Goal: Information Seeking & Learning: Learn about a topic

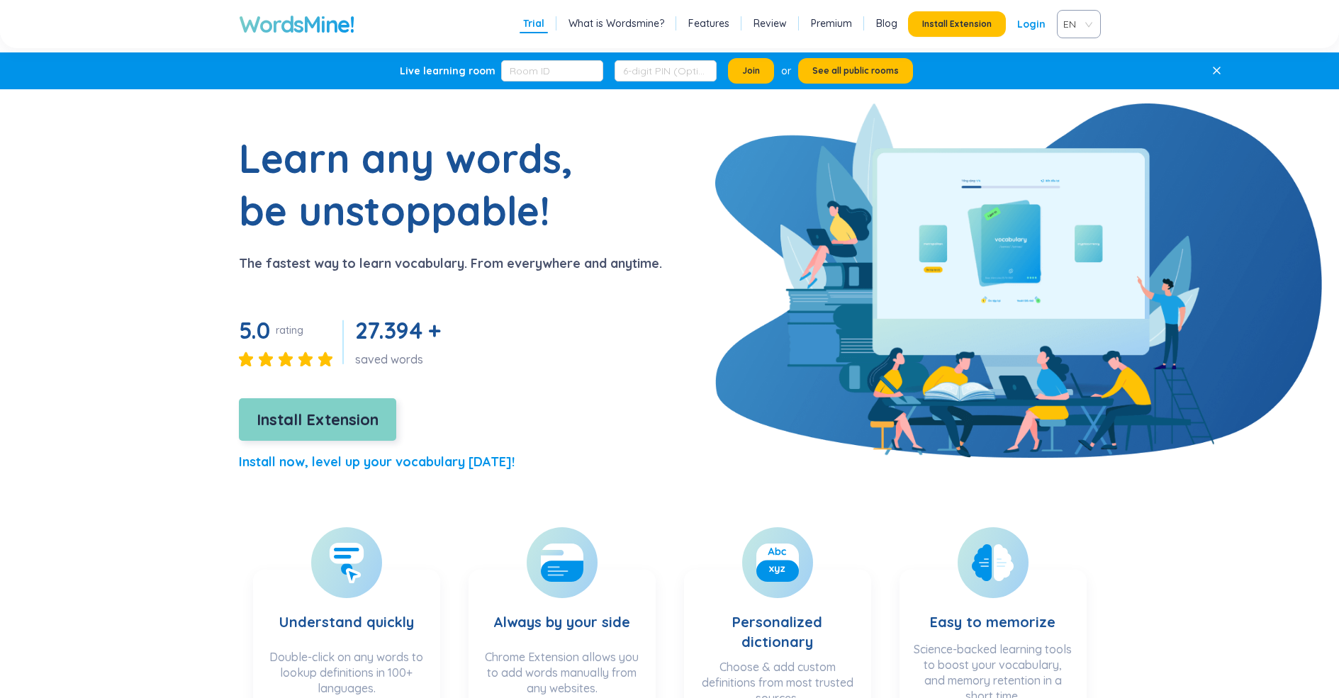
click at [296, 419] on span "Install Extension" at bounding box center [318, 420] width 122 height 25
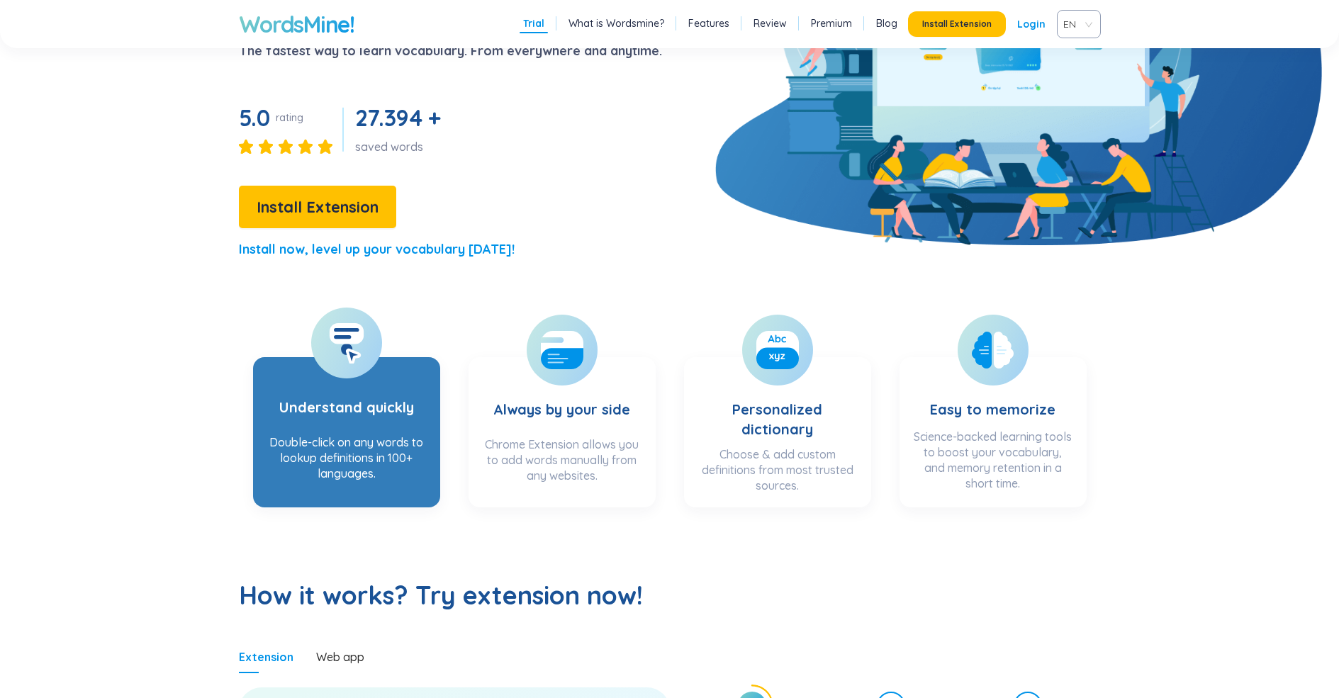
scroll to position [284, 0]
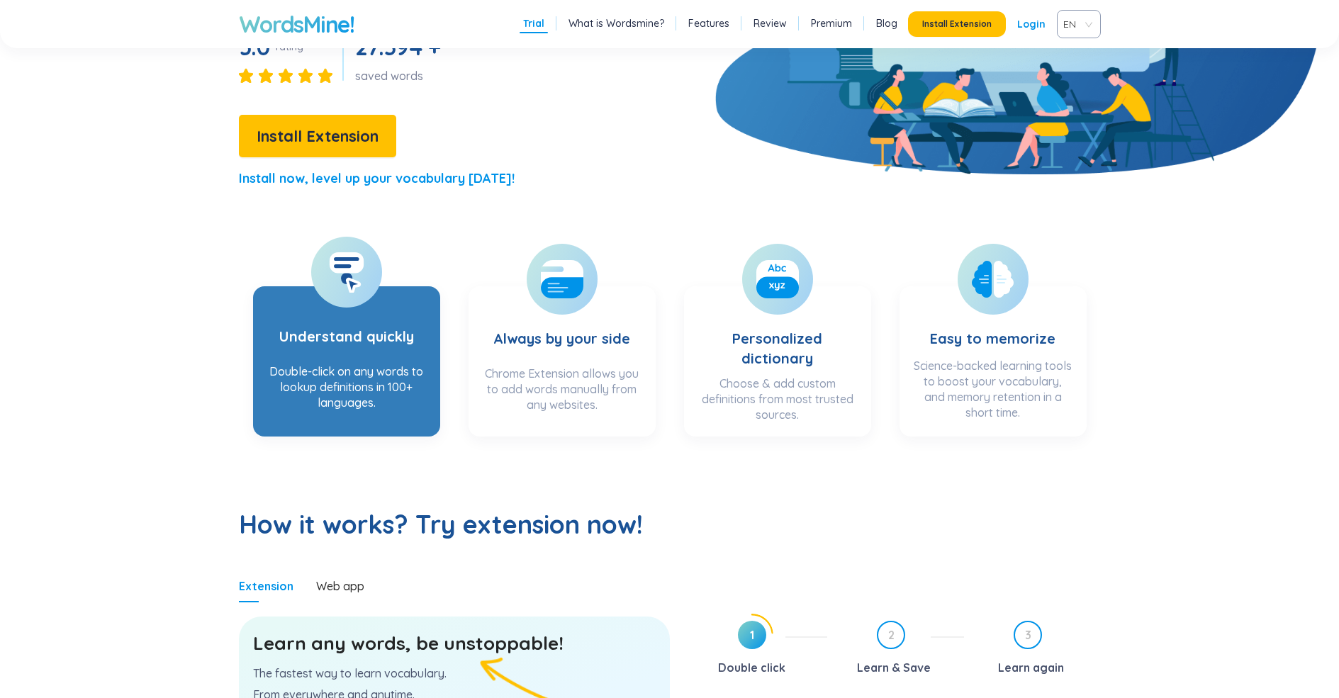
click at [320, 354] on h3 "Understand quickly" at bounding box center [346, 327] width 135 height 58
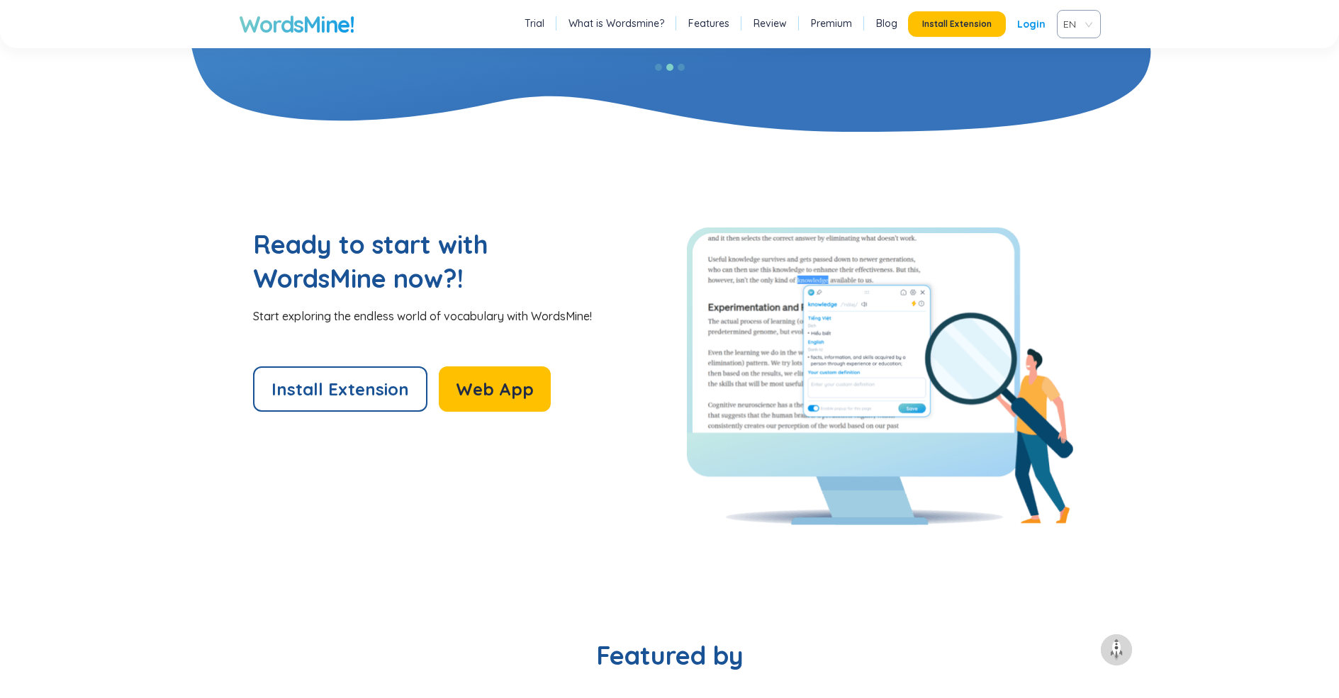
scroll to position [3120, 0]
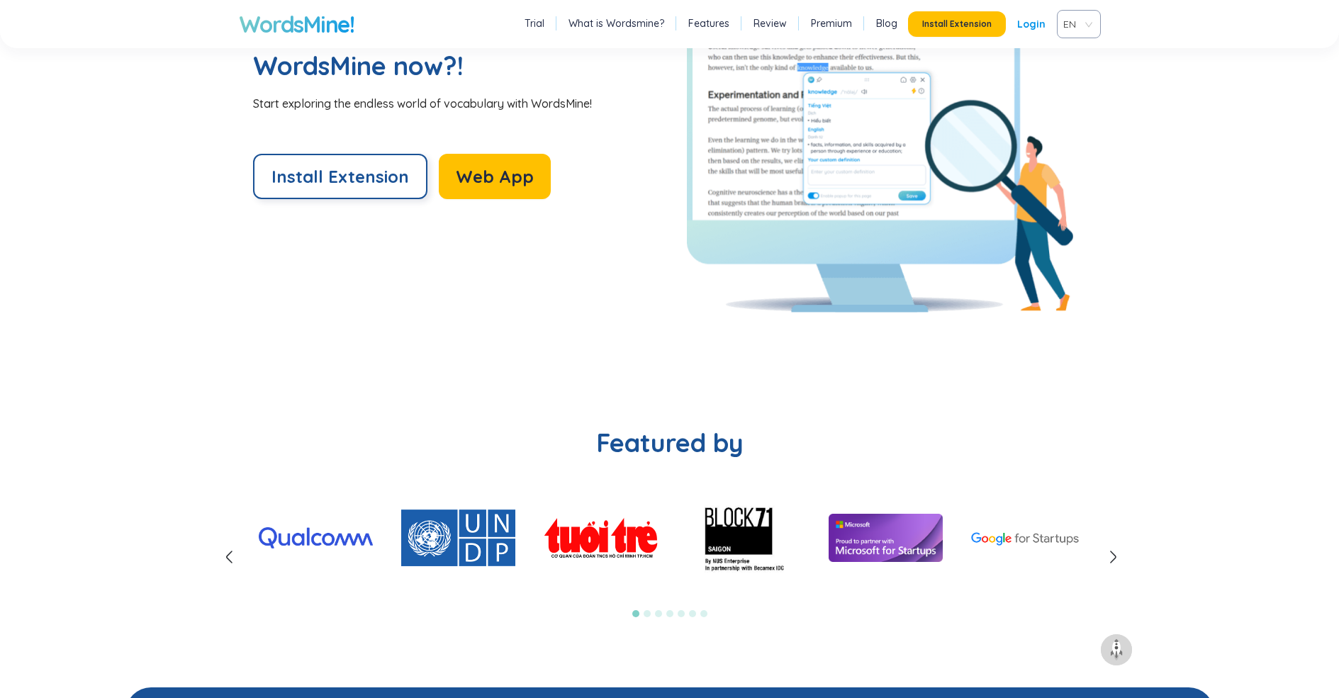
click at [320, 179] on span "Install Extension" at bounding box center [341, 176] width 138 height 23
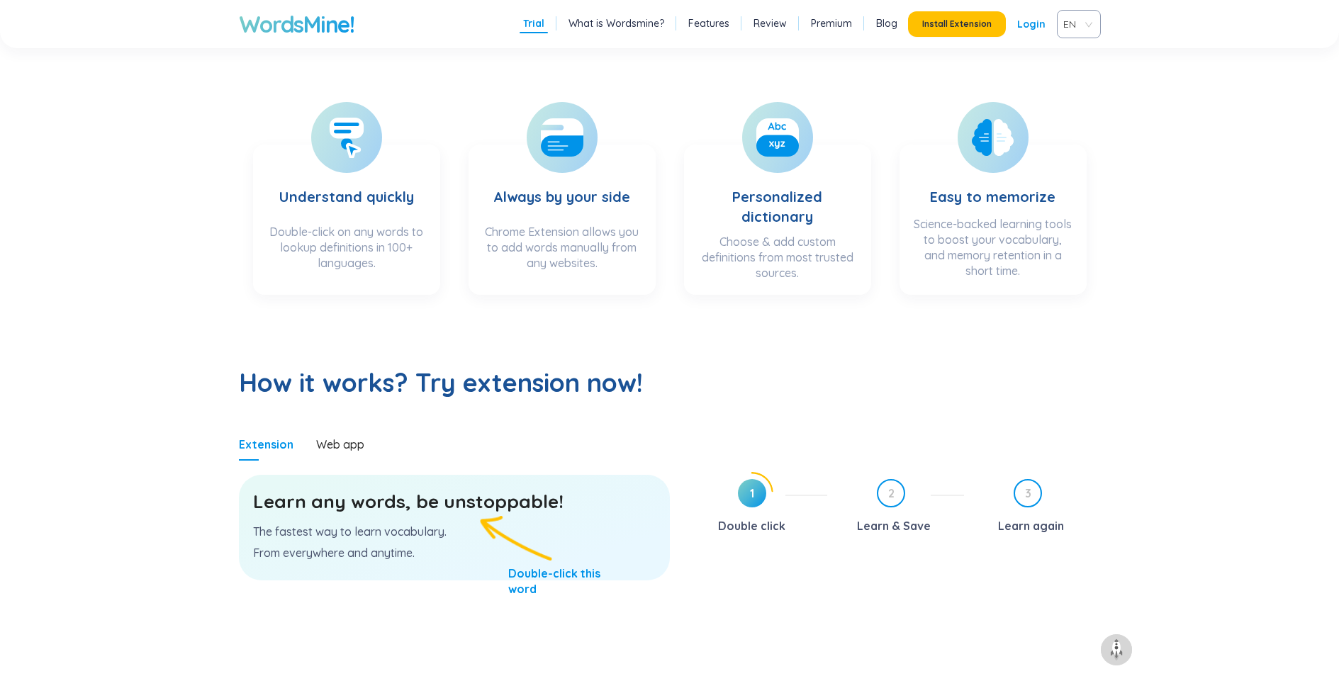
scroll to position [0, 0]
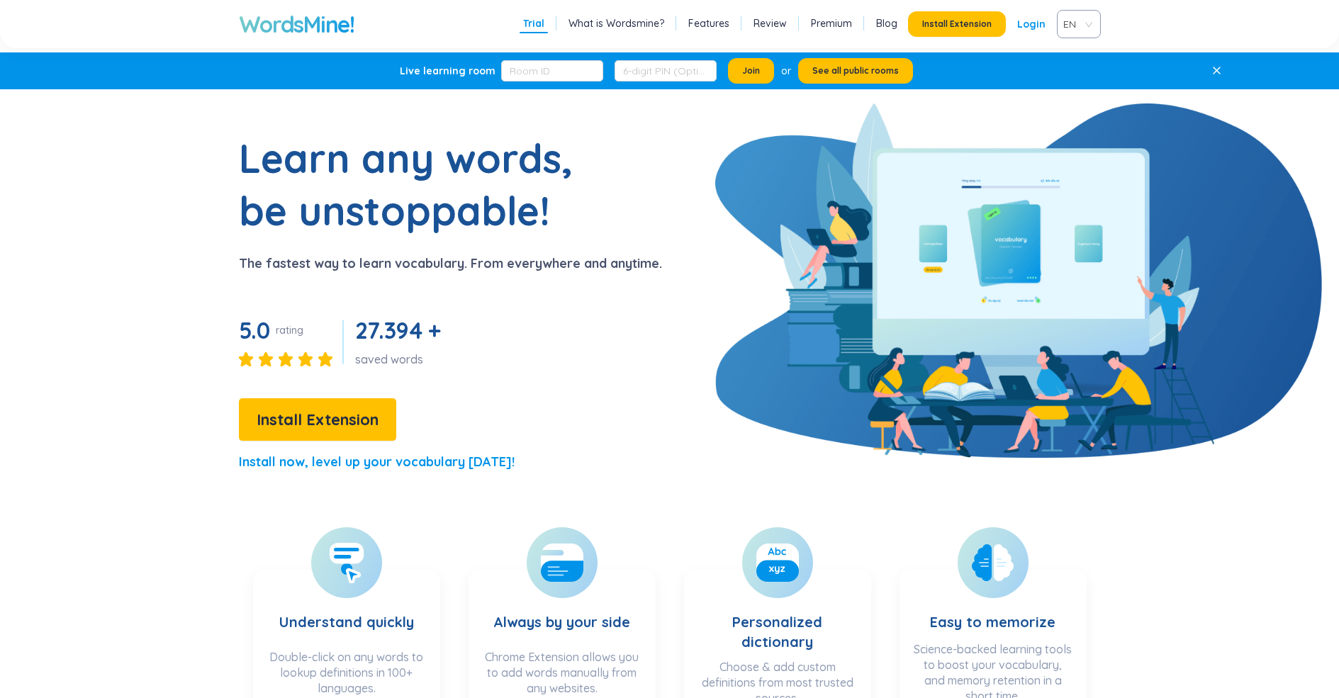
click at [1085, 19] on span "EN" at bounding box center [1076, 23] width 26 height 21
click at [1073, 78] on div "VIE" at bounding box center [1078, 78] width 27 height 16
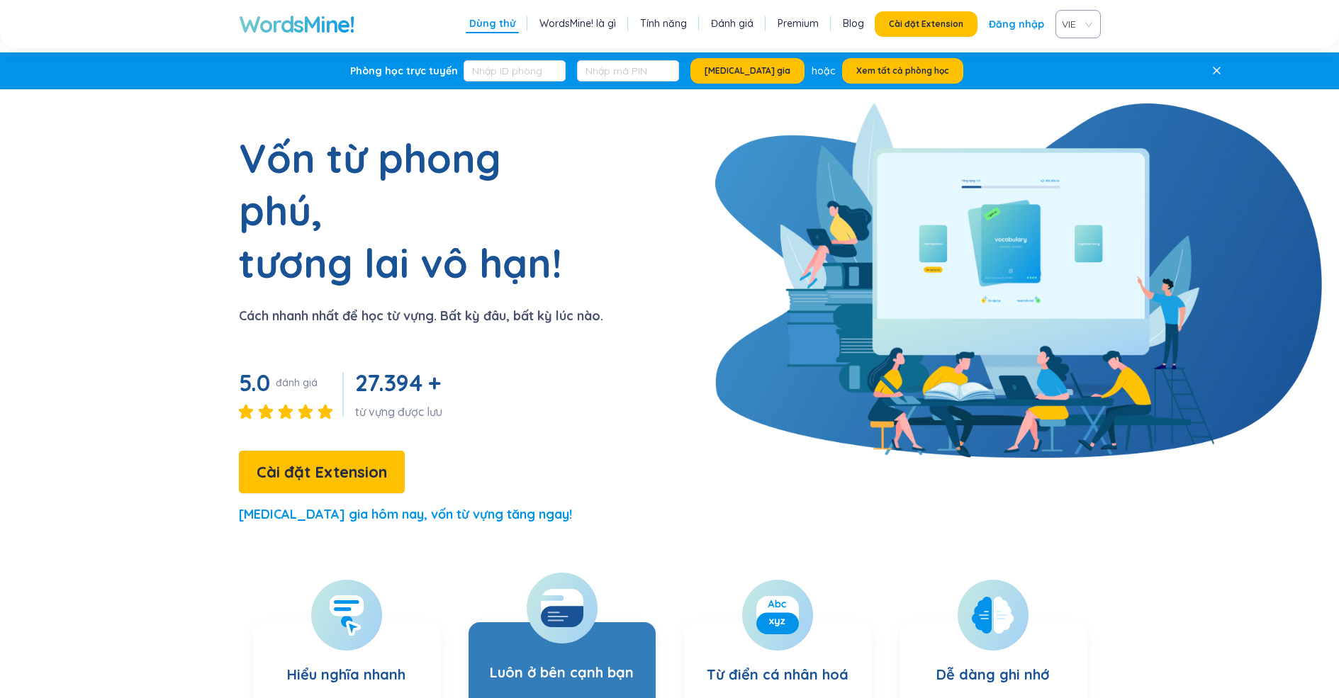
click at [557, 579] on div at bounding box center [562, 608] width 71 height 71
click at [556, 579] on div at bounding box center [562, 608] width 71 height 71
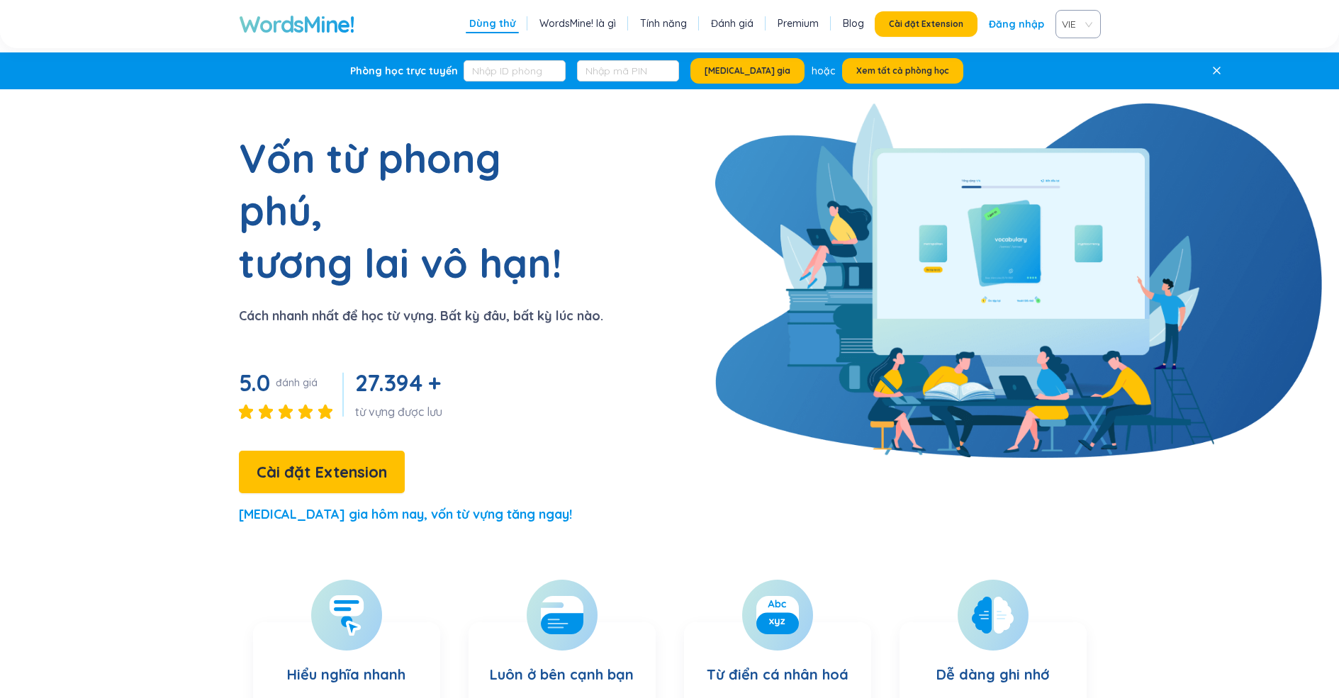
click at [564, 24] on link "WordsMine! là gì" at bounding box center [578, 23] width 77 height 14
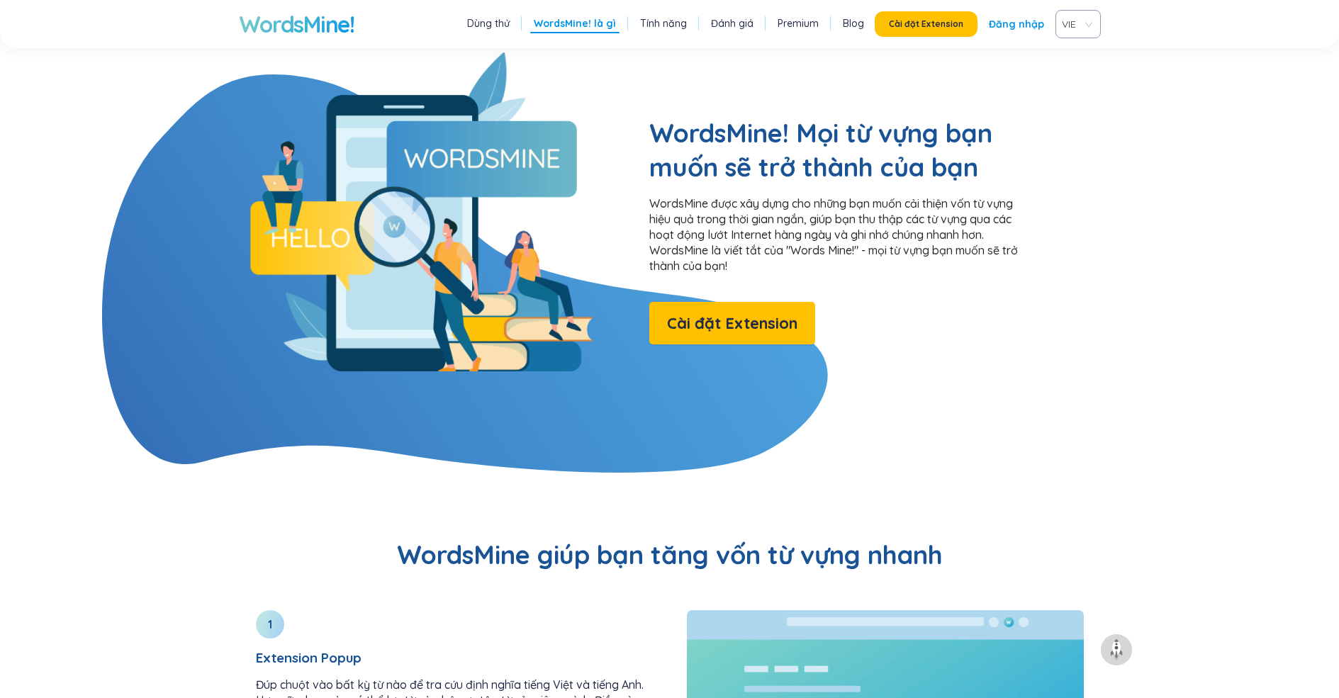
click at [510, 17] on link "Dùng thử" at bounding box center [488, 23] width 43 height 14
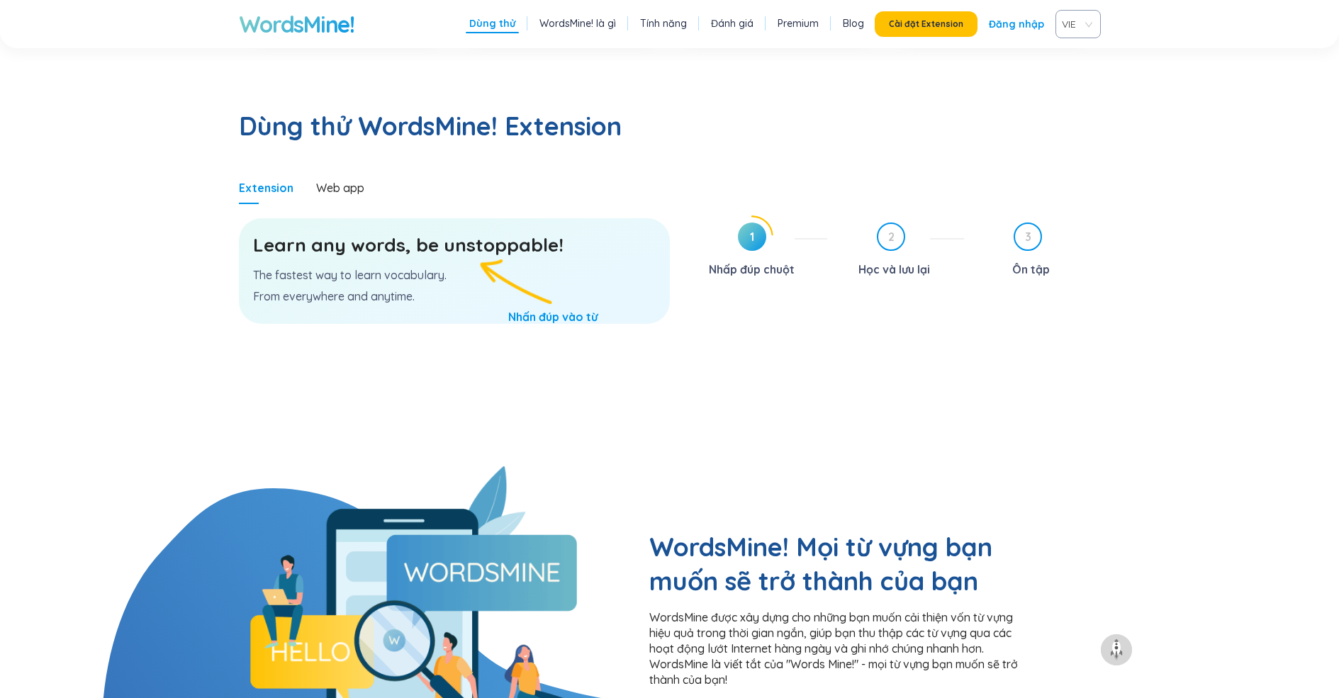
click at [736, 216] on div at bounding box center [752, 237] width 43 height 43
click at [514, 242] on div "Learn any words, be unstoppable! The fastest way to learn vocabulary. From ever…" at bounding box center [454, 271] width 431 height 106
click at [429, 233] on h3 "Learn any words, be unstoppable!" at bounding box center [454, 246] width 403 height 26
click at [458, 233] on h3 "Learn any words, be unstoppable!" at bounding box center [454, 246] width 403 height 26
drag, startPoint x: 414, startPoint y: 192, endPoint x: 590, endPoint y: 172, distance: 176.9
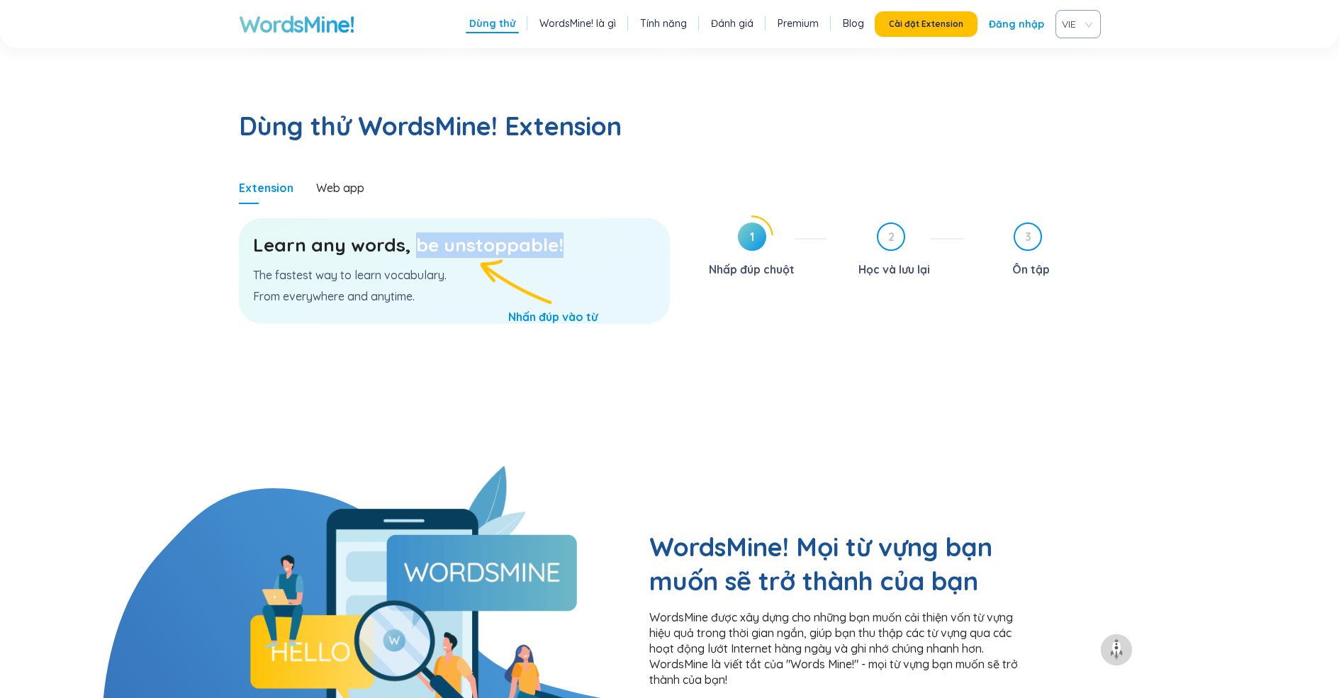
click at [590, 218] on div "Learn any words, be unstoppable! The fastest way to learn vocabulary. From ever…" at bounding box center [454, 271] width 431 height 106
click at [523, 233] on h3 "Learn any words, be unstoppable!" at bounding box center [454, 246] width 403 height 26
click at [333, 180] on div "Web app" at bounding box center [340, 188] width 48 height 16
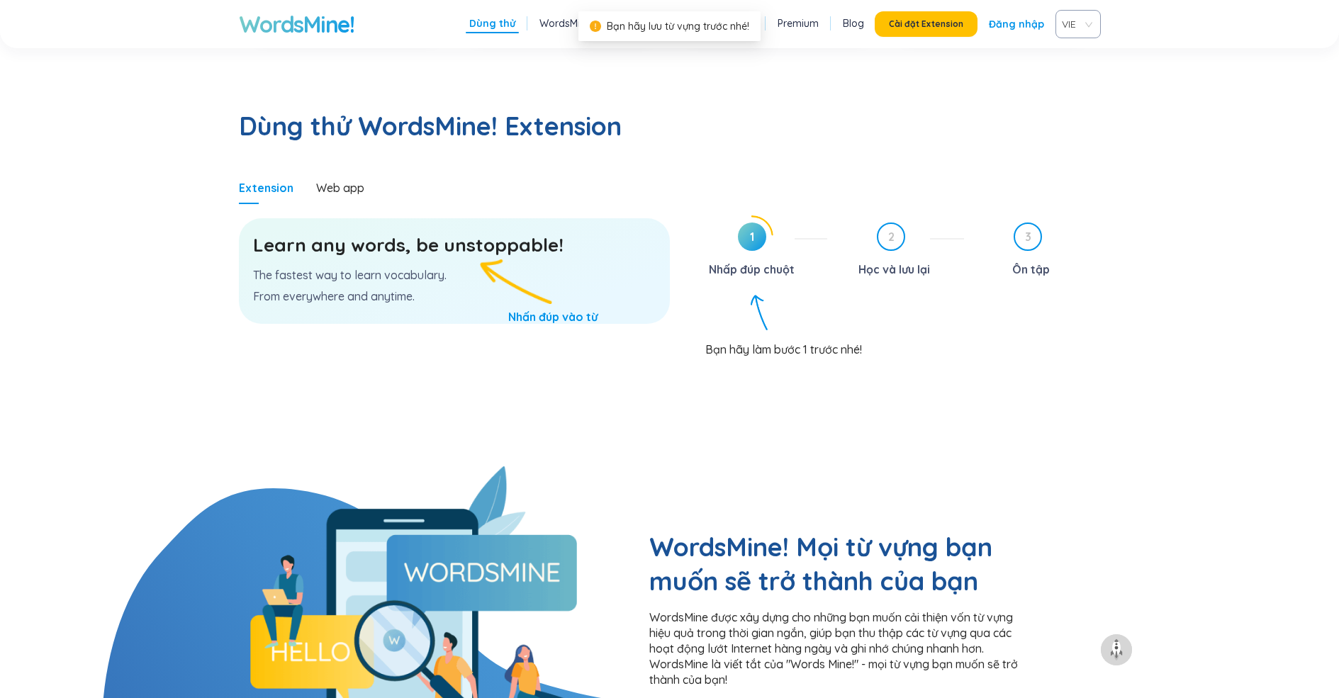
click at [749, 223] on span "1" at bounding box center [752, 237] width 28 height 28
drag, startPoint x: 561, startPoint y: 223, endPoint x: 981, endPoint y: 201, distance: 421.0
click at [981, 223] on div "3 Ôn tập" at bounding box center [1038, 252] width 125 height 58
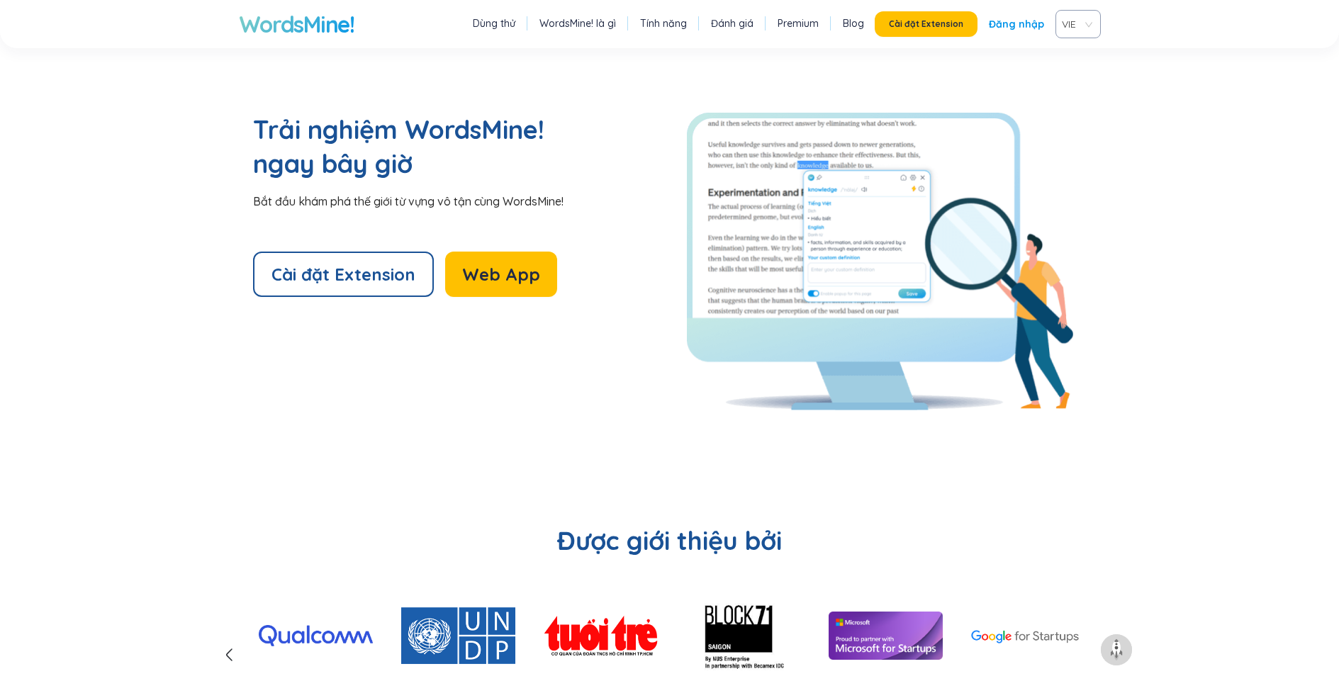
scroll to position [3144, 0]
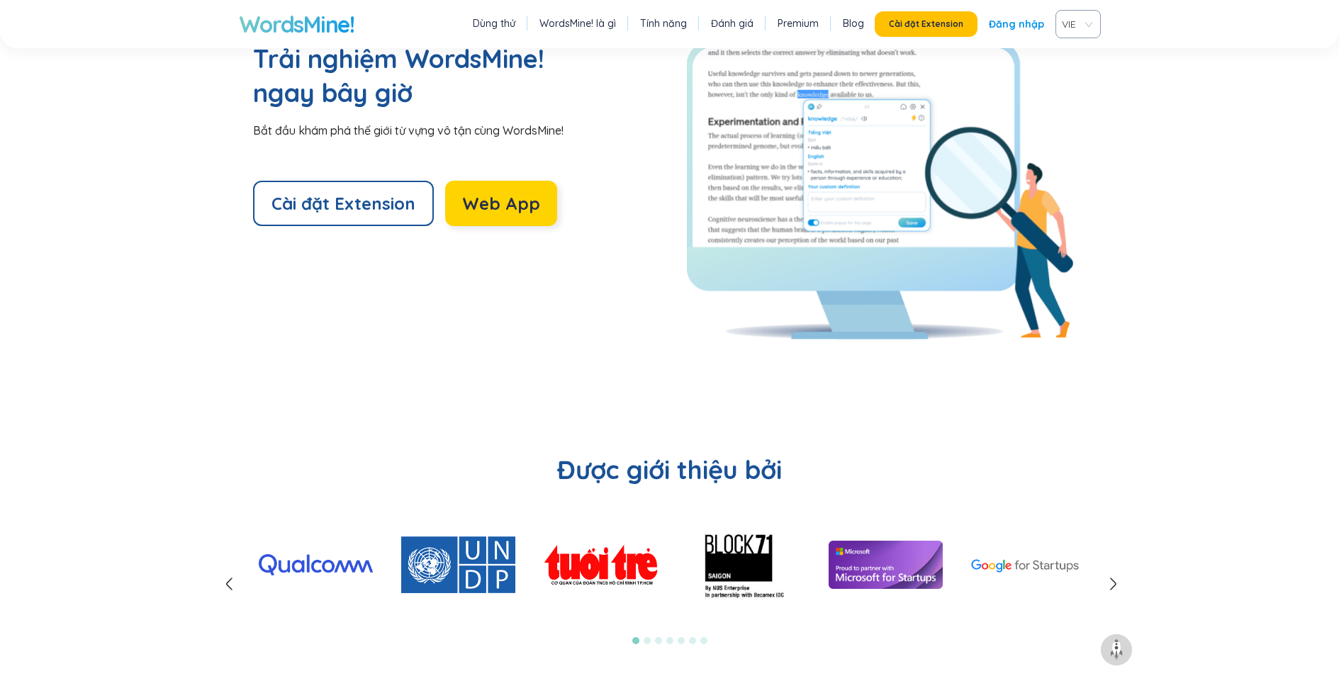
click at [504, 192] on span "Web App" at bounding box center [501, 203] width 78 height 23
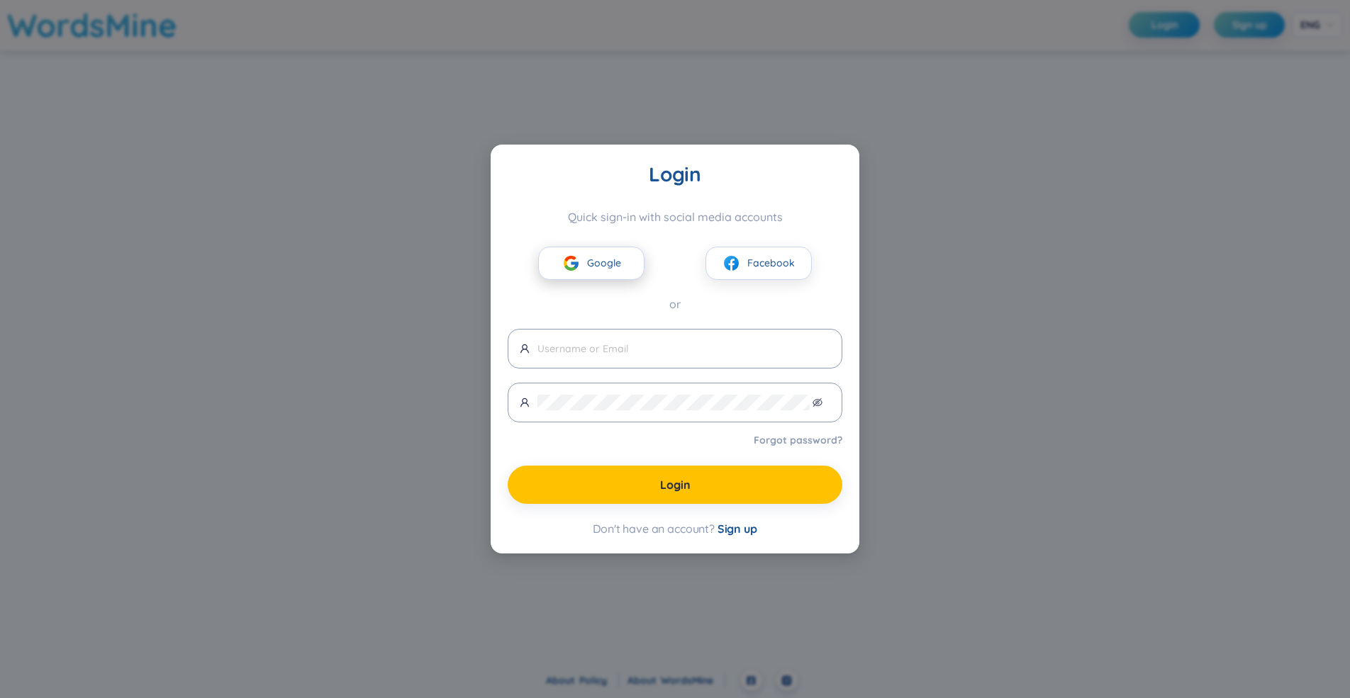
click at [605, 258] on span "Google" at bounding box center [604, 263] width 34 height 16
click at [574, 264] on img at bounding box center [571, 264] width 18 height 18
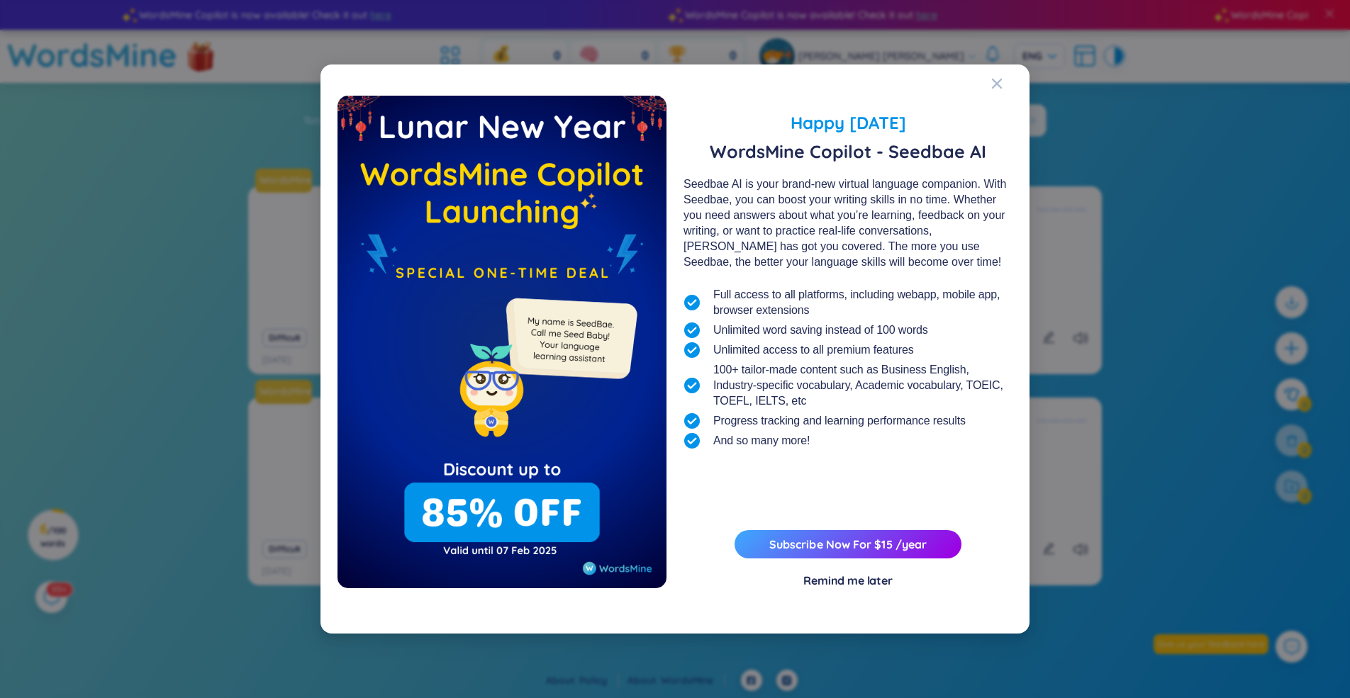
click at [820, 582] on div "Remind me later" at bounding box center [847, 581] width 89 height 16
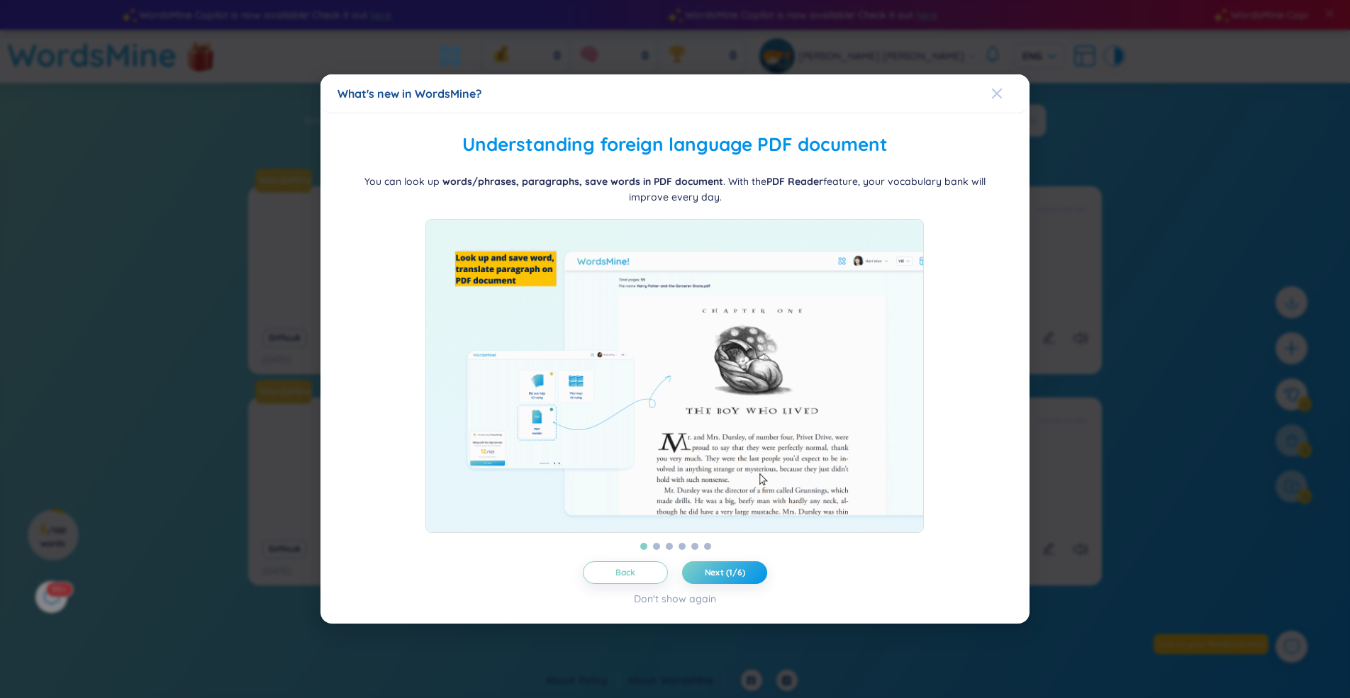
click at [997, 88] on icon "Close" at bounding box center [996, 93] width 11 height 11
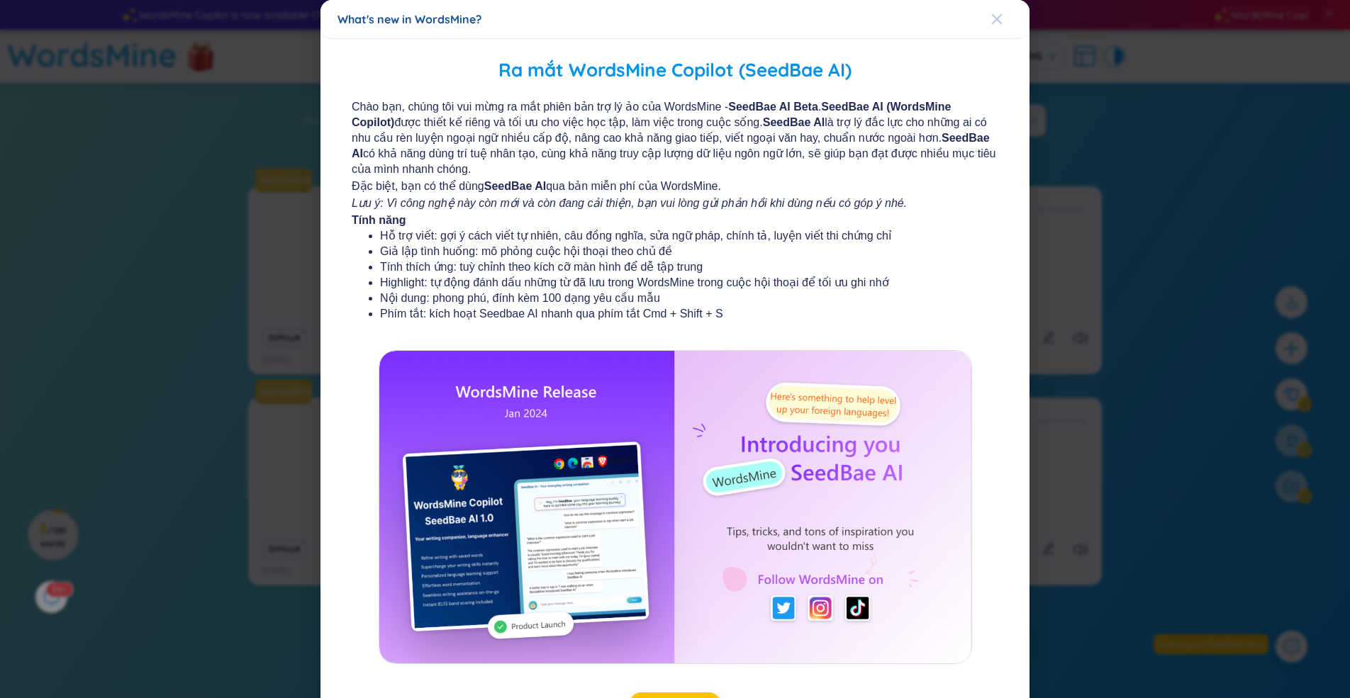
click at [992, 15] on icon "Close" at bounding box center [997, 19] width 10 height 10
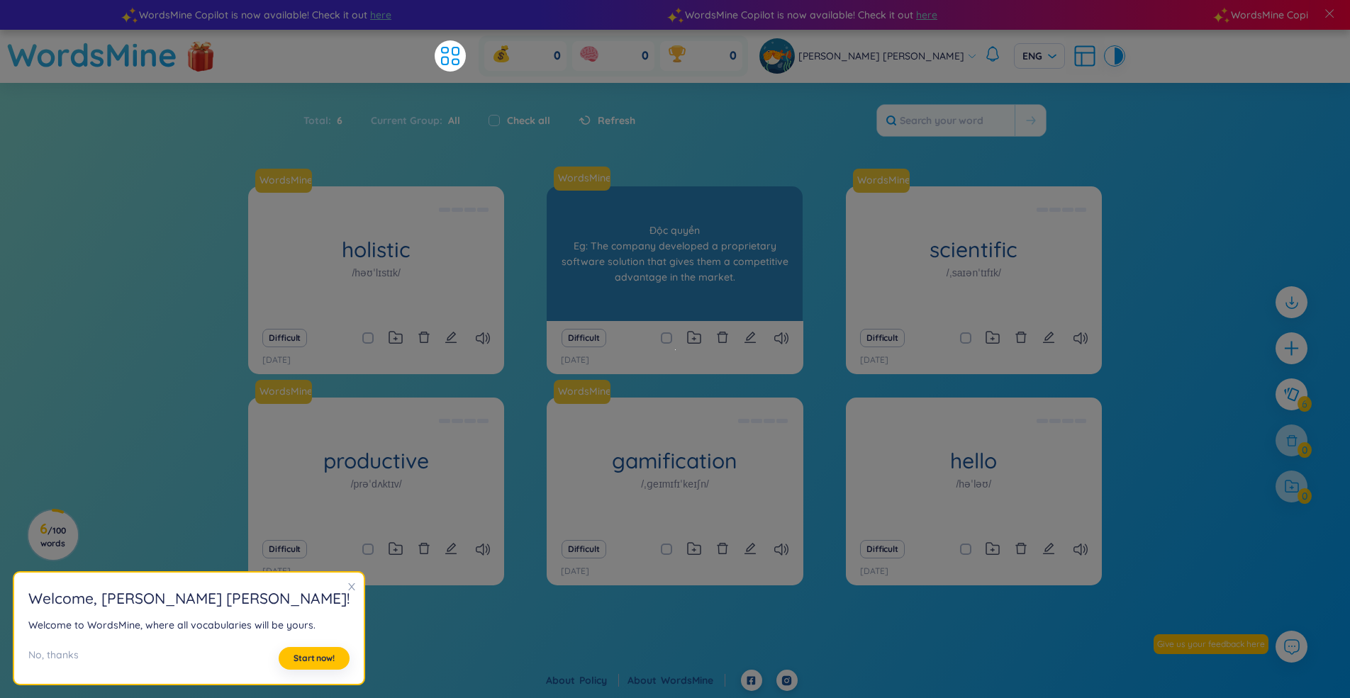
click at [610, 264] on div "proprietary /prəˈpraɪəteri/ Độc [PERSON_NAME] Eg: The company developed a propr…" at bounding box center [675, 253] width 256 height 135
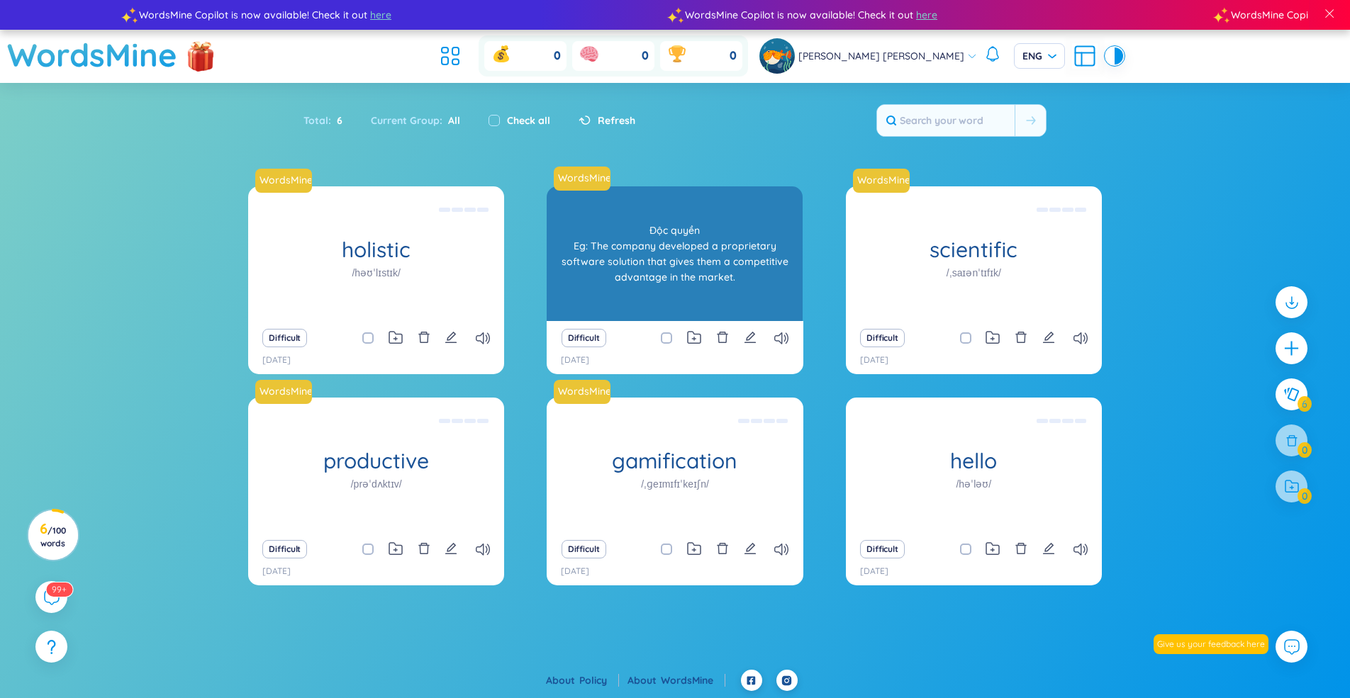
click at [610, 264] on div "Độc quyền Eg: The company developed a proprietary software solution that gives …" at bounding box center [675, 254] width 242 height 128
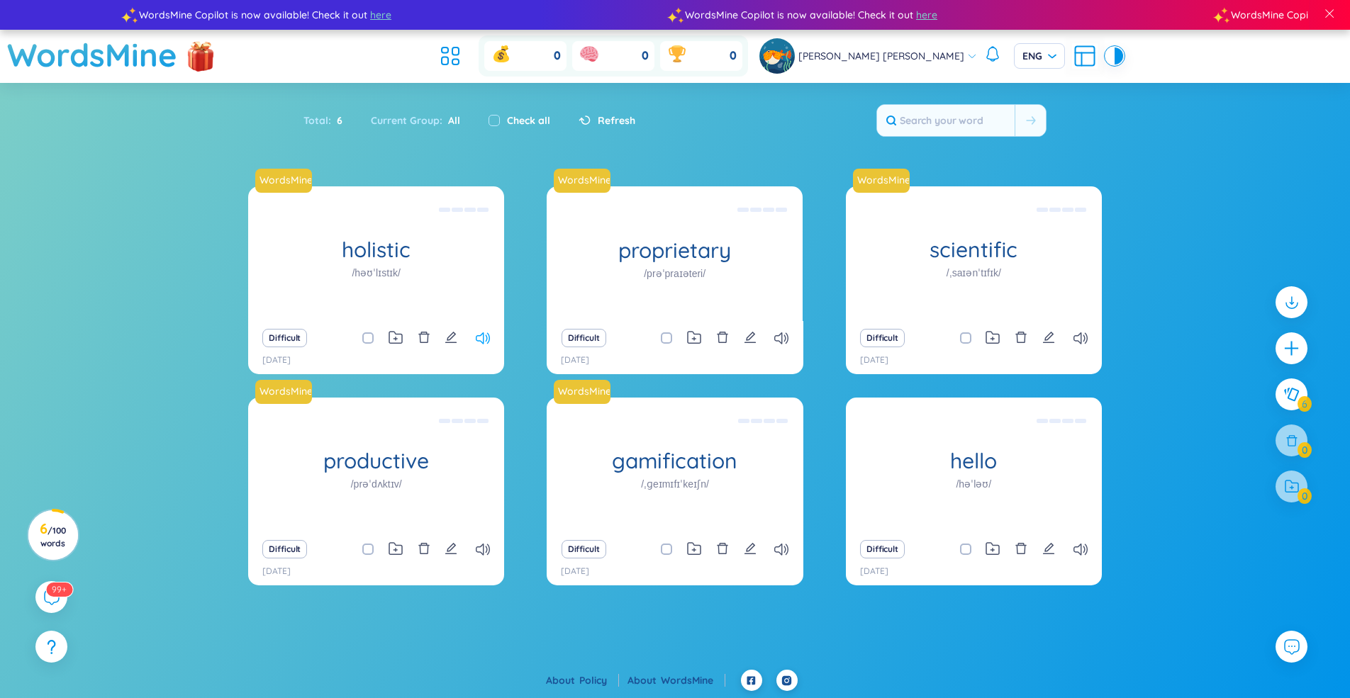
click at [476, 340] on icon at bounding box center [483, 339] width 14 height 12
